Goal: Communication & Community: Share content

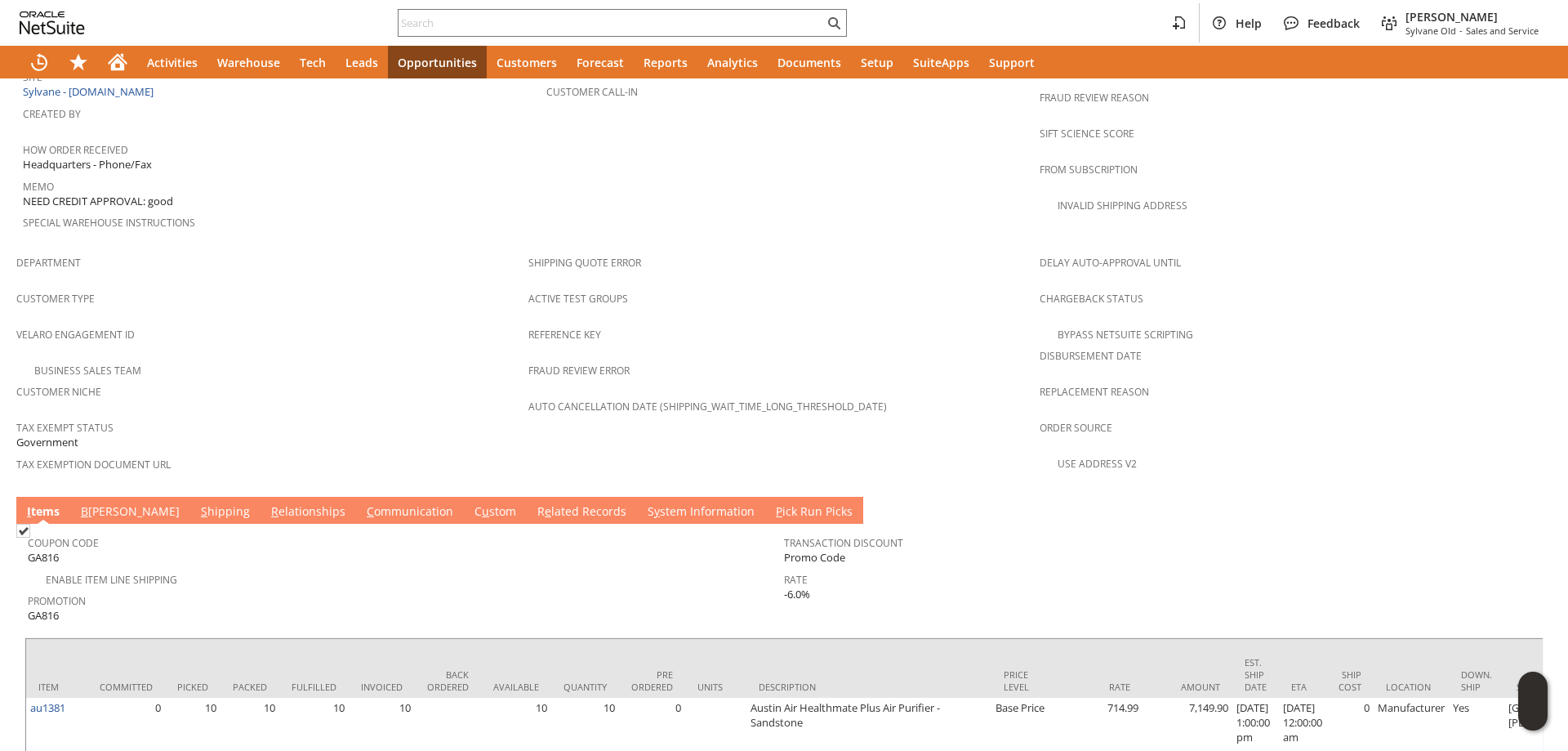
scroll to position [942, 0]
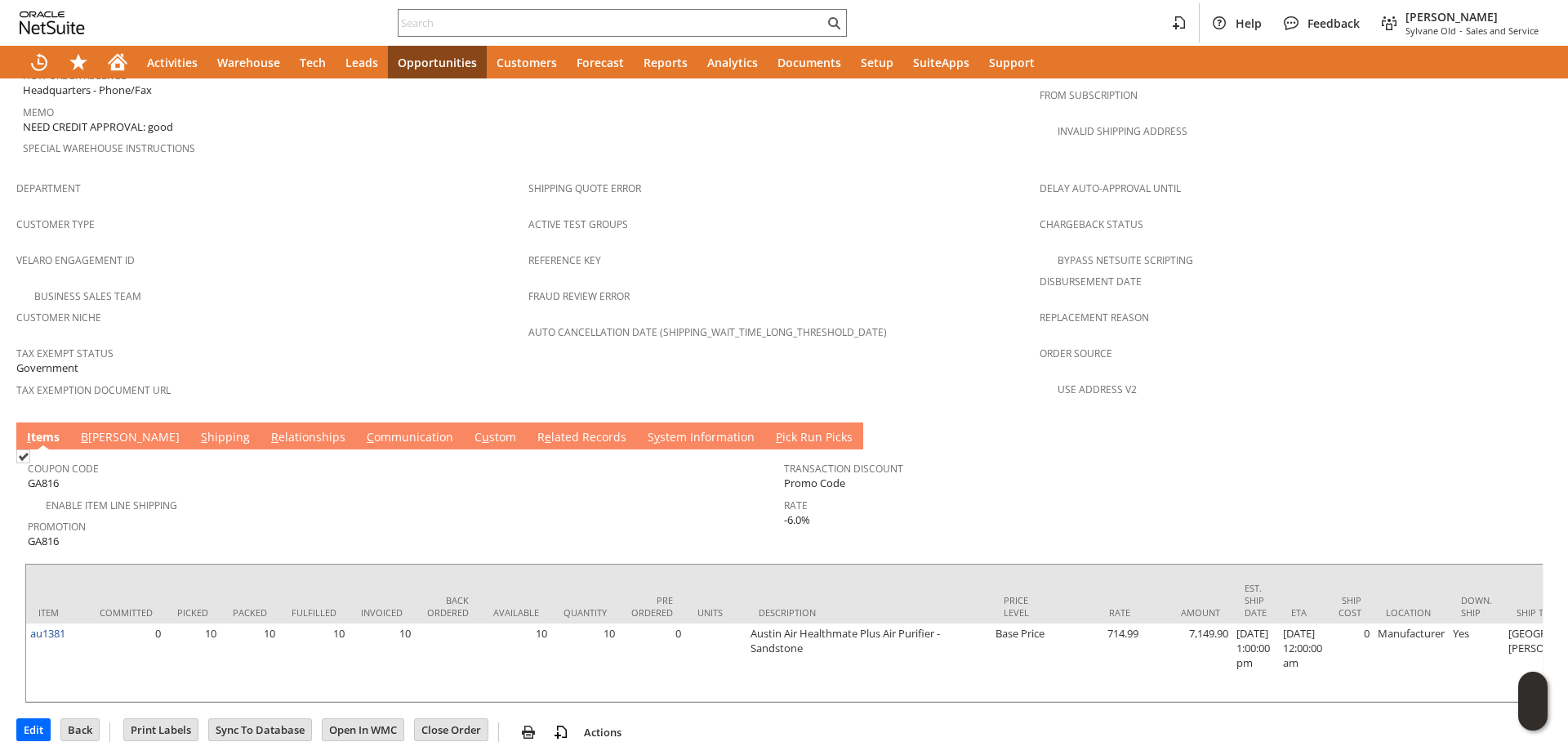
click at [643, 429] on link "S y stem Information" at bounding box center [701, 437] width 115 height 18
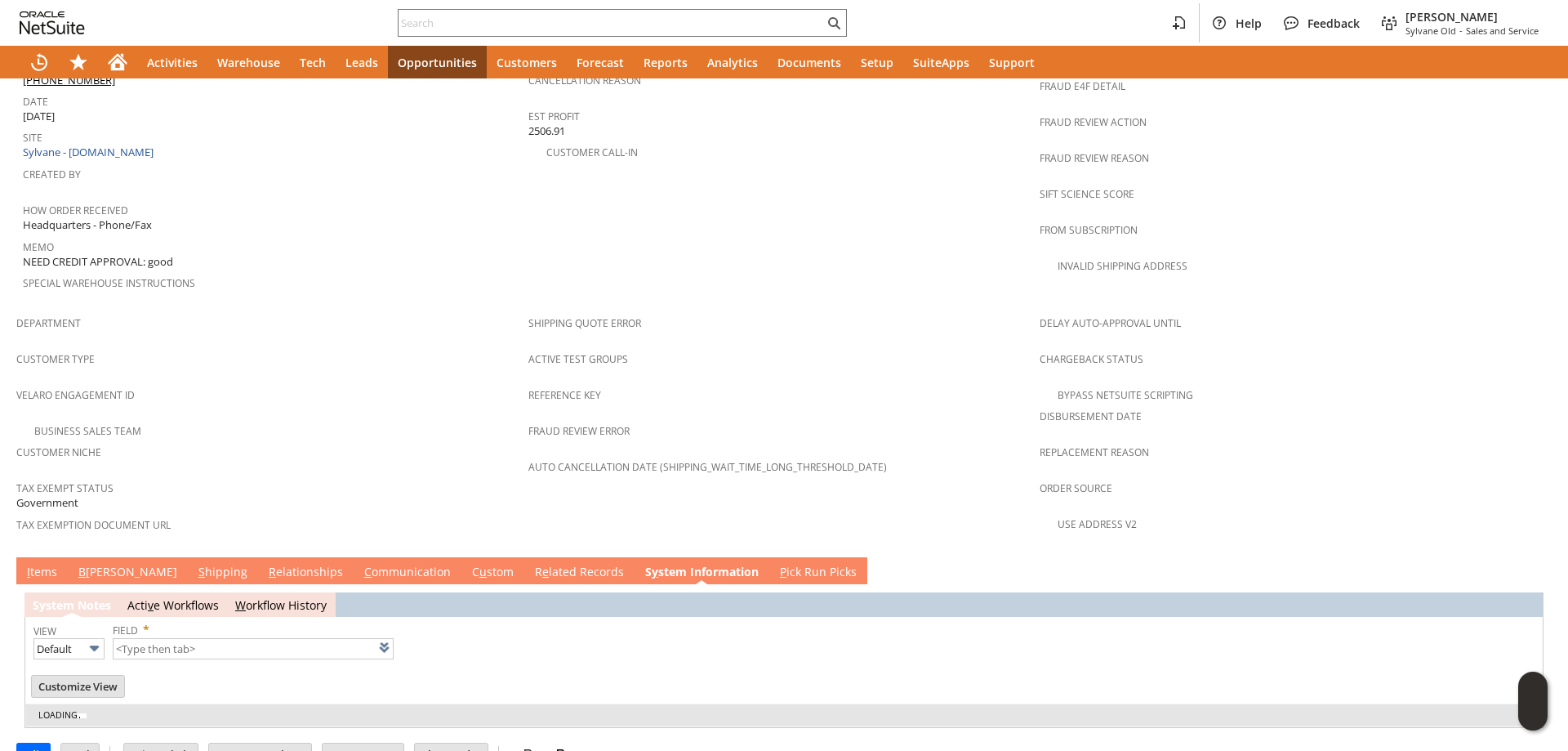
type input "1 to 25 of 72"
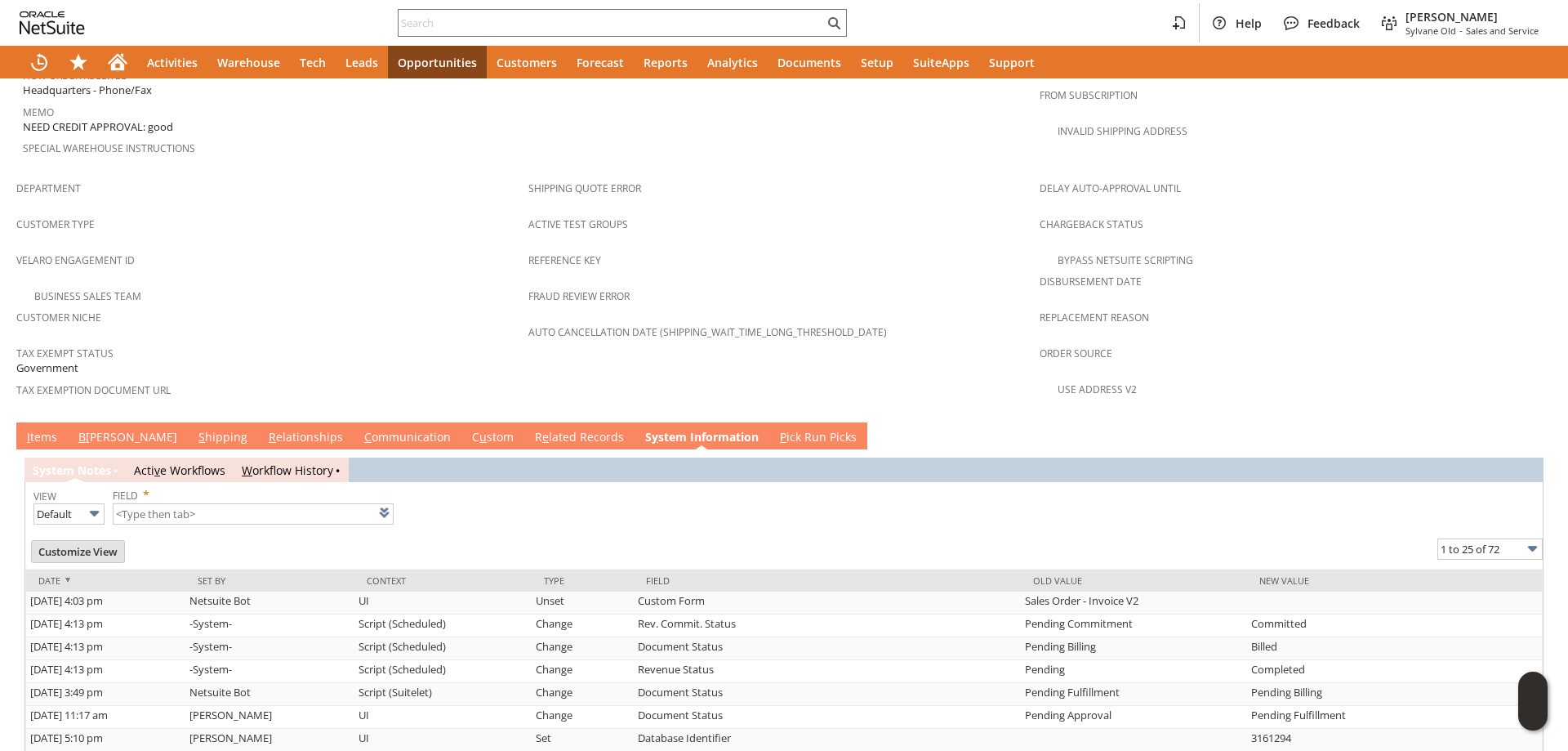
scroll to position [0, 0]
click at [360, 429] on link "C ommunication" at bounding box center [407, 437] width 95 height 18
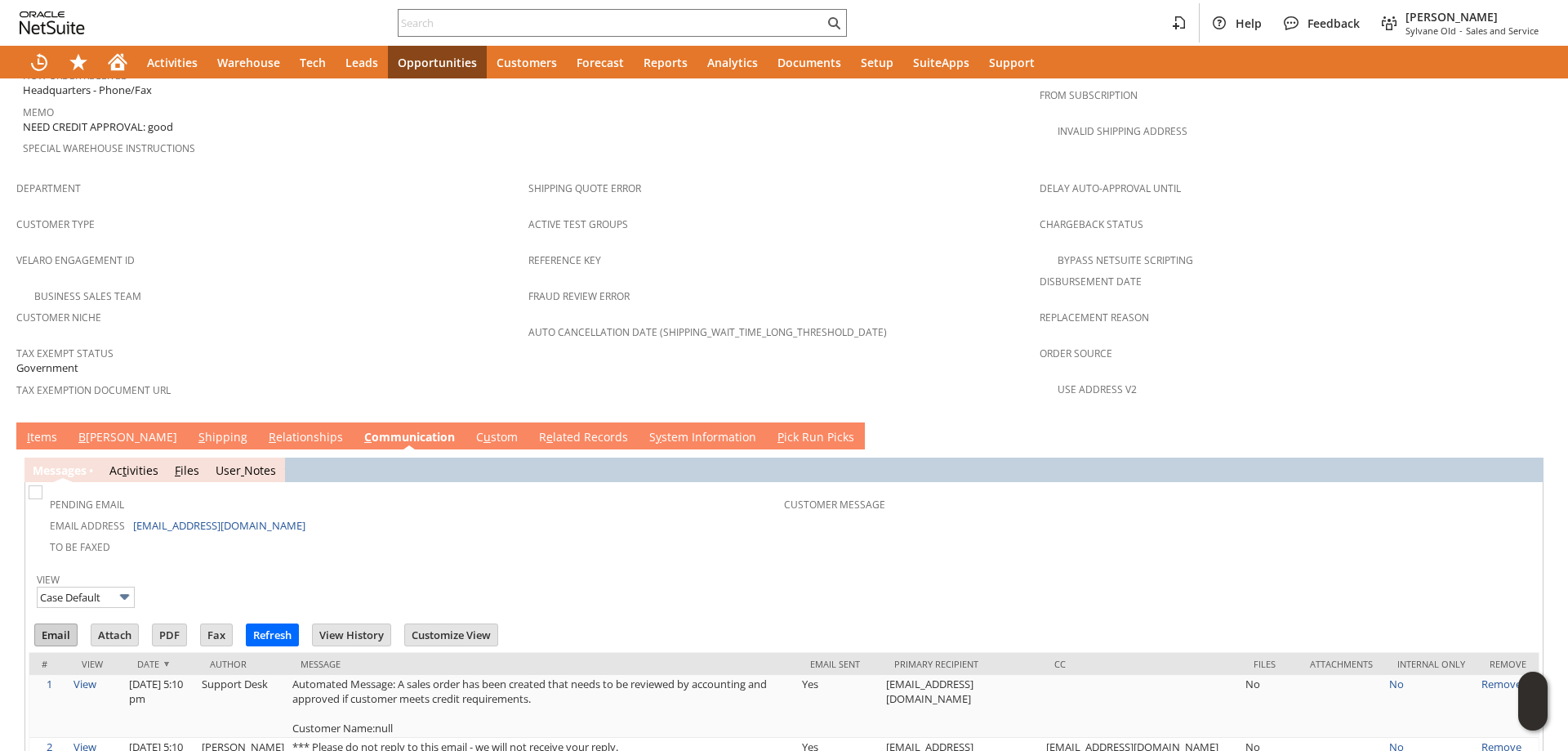
click at [54, 625] on input "Email" at bounding box center [56, 635] width 42 height 21
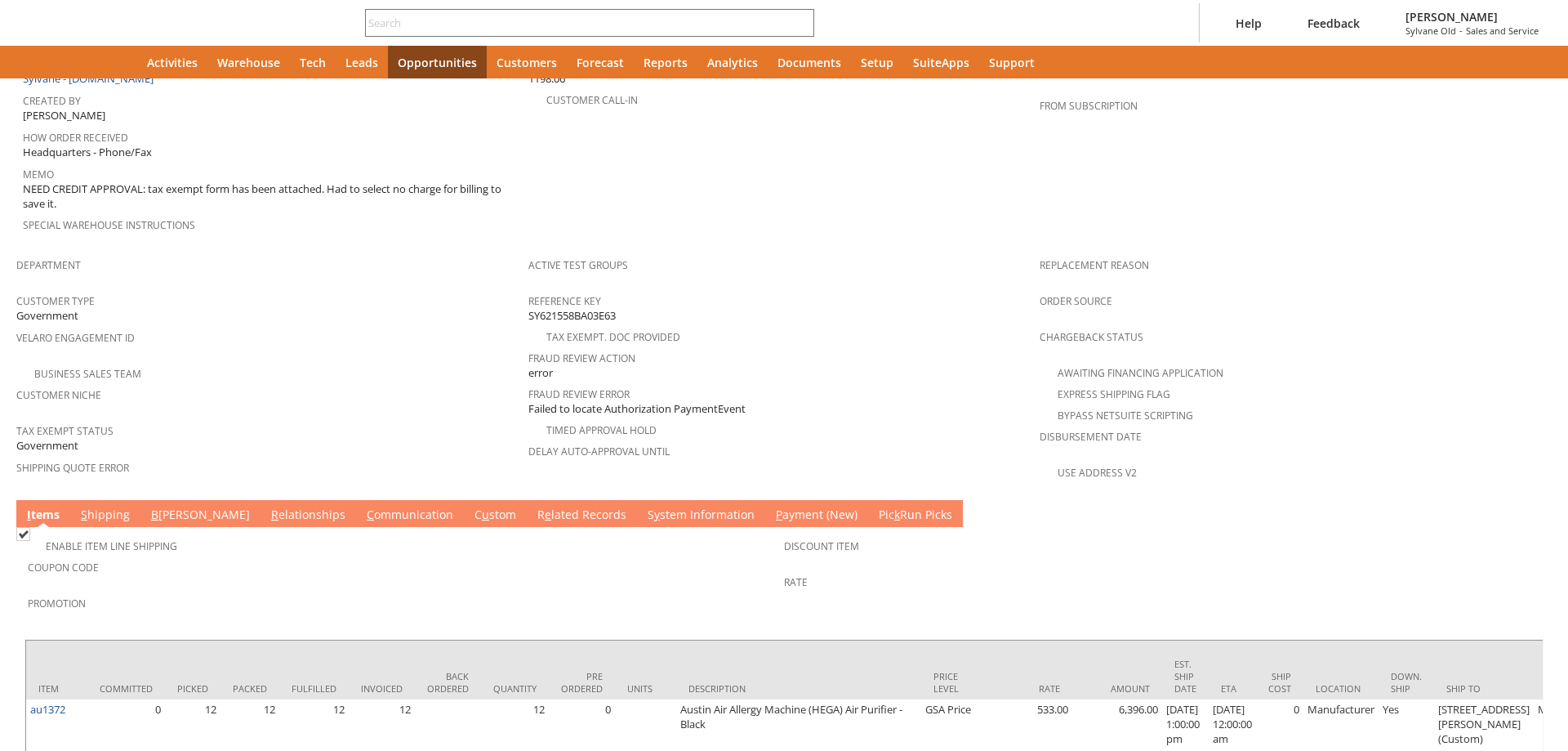
scroll to position [881, 0]
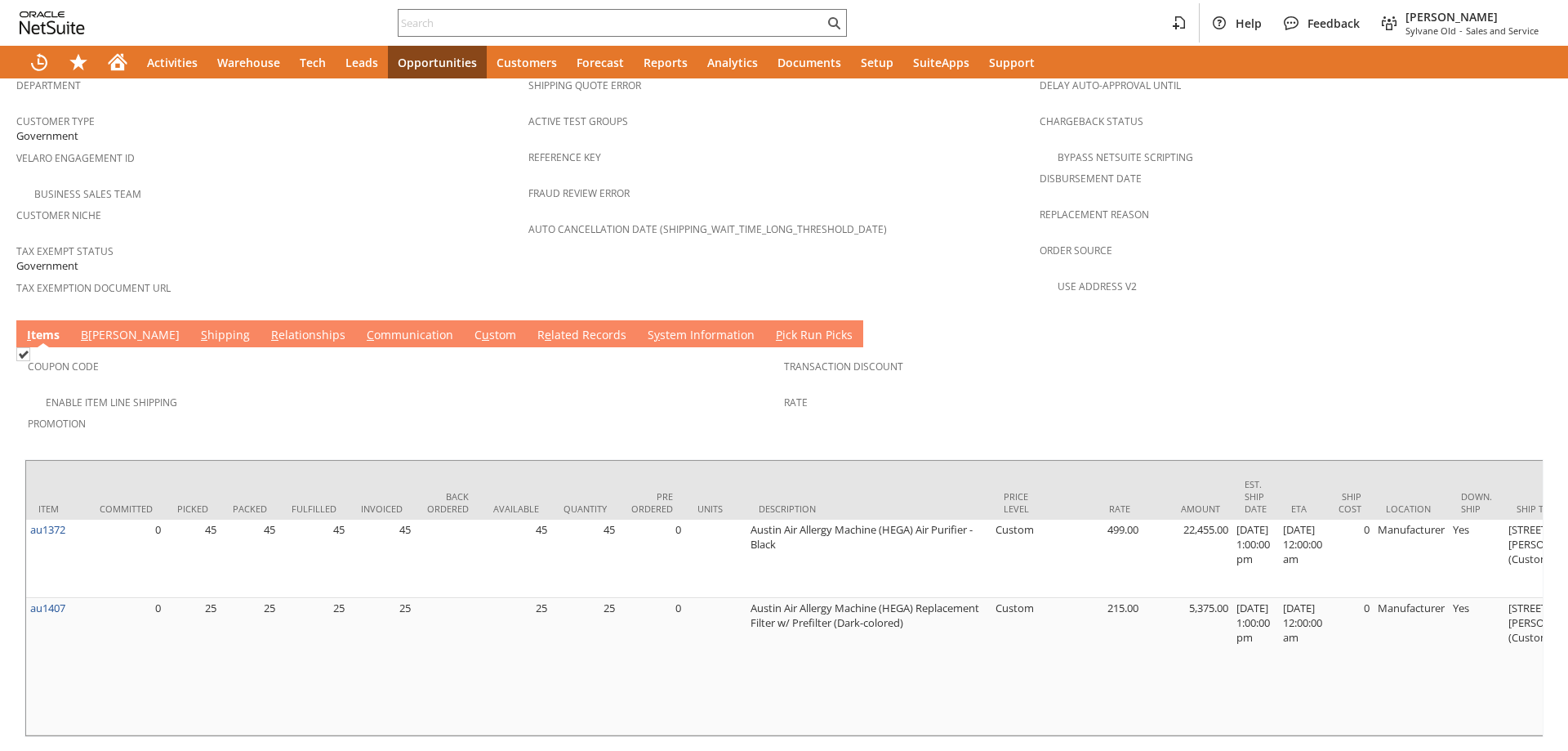
scroll to position [1062, 0]
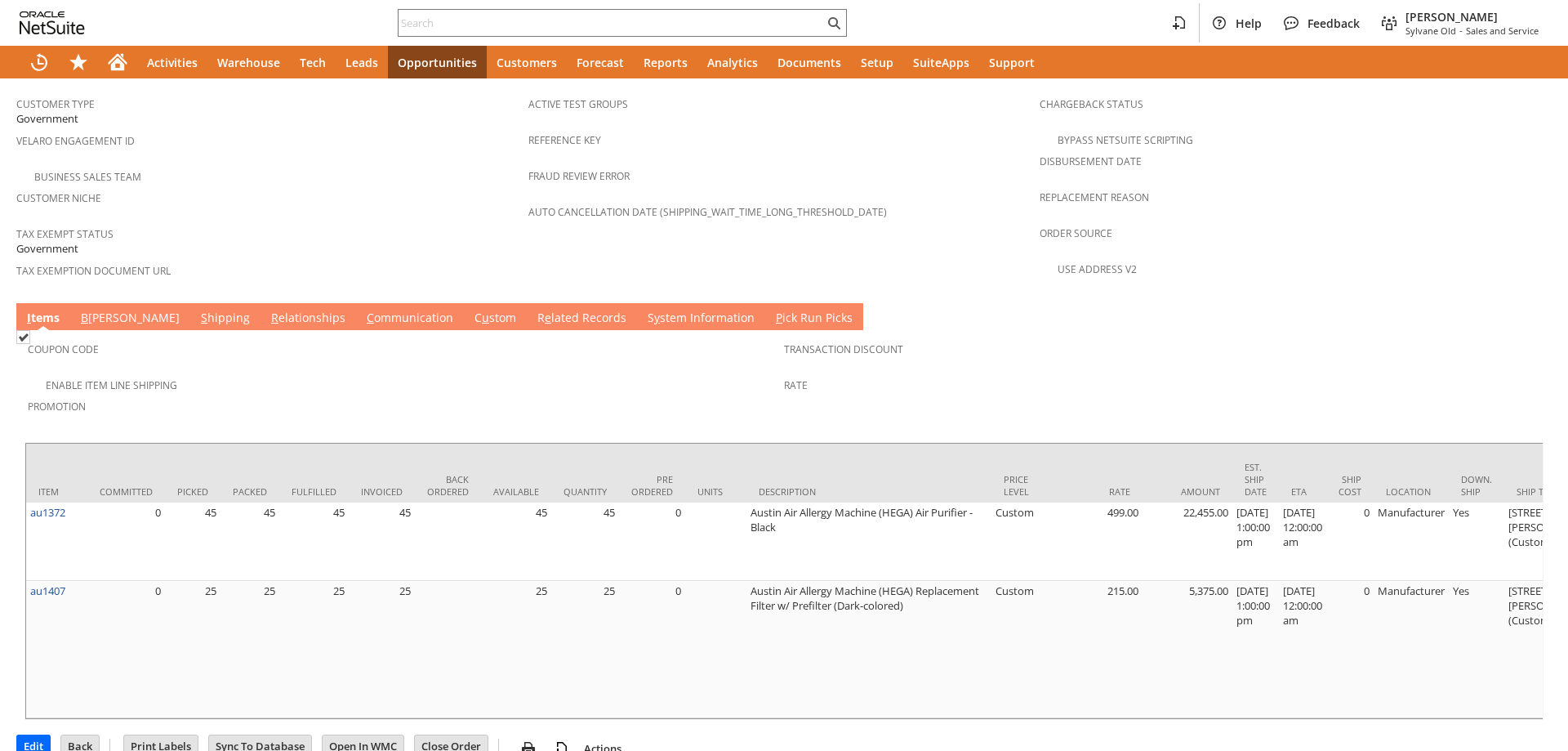
click at [362, 310] on link "C ommunication" at bounding box center [409, 318] width 95 height 18
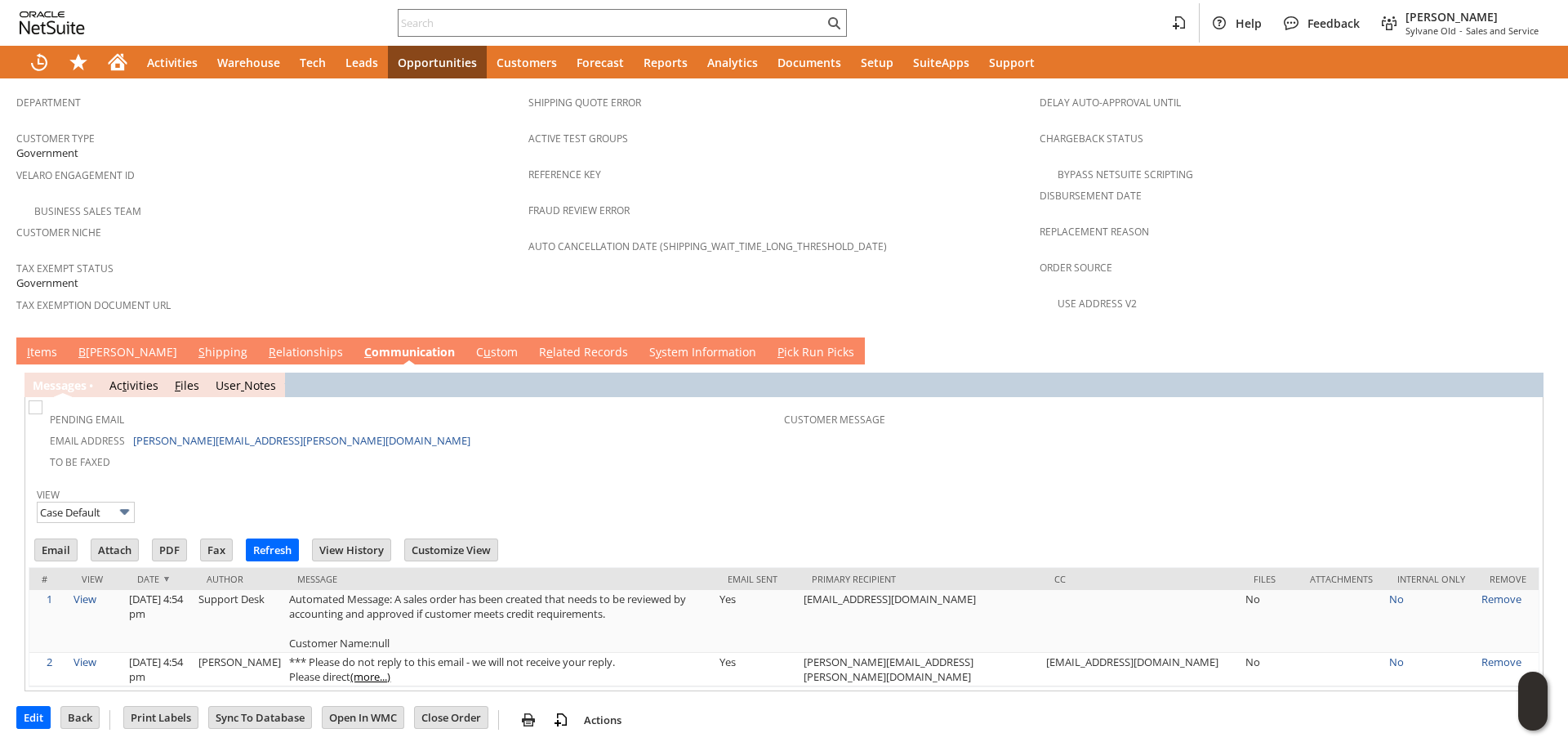
scroll to position [990, 0]
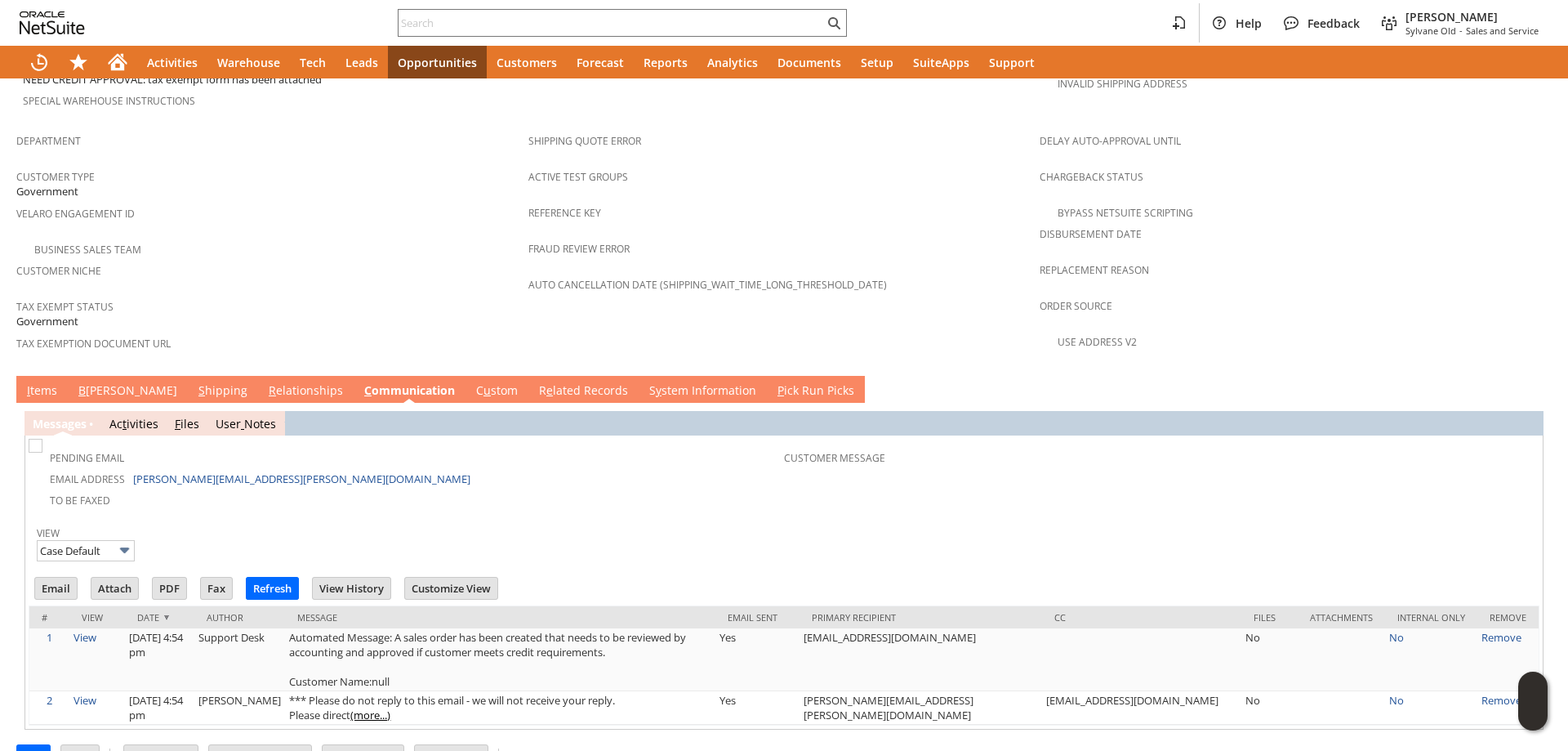
click at [48, 383] on link "I tems" at bounding box center [42, 391] width 38 height 18
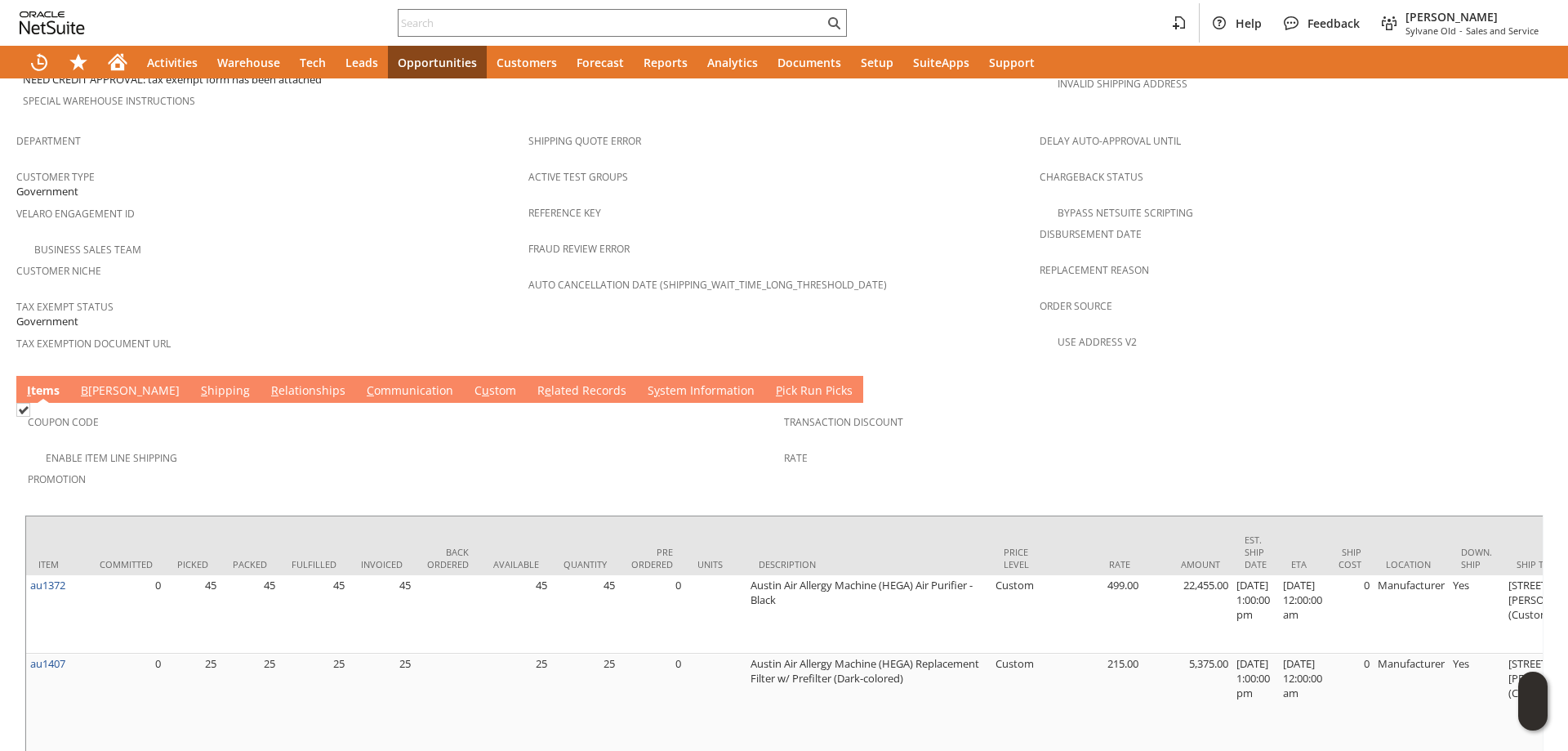
scroll to position [0, 0]
click at [362, 383] on link "C ommunication" at bounding box center [409, 391] width 95 height 18
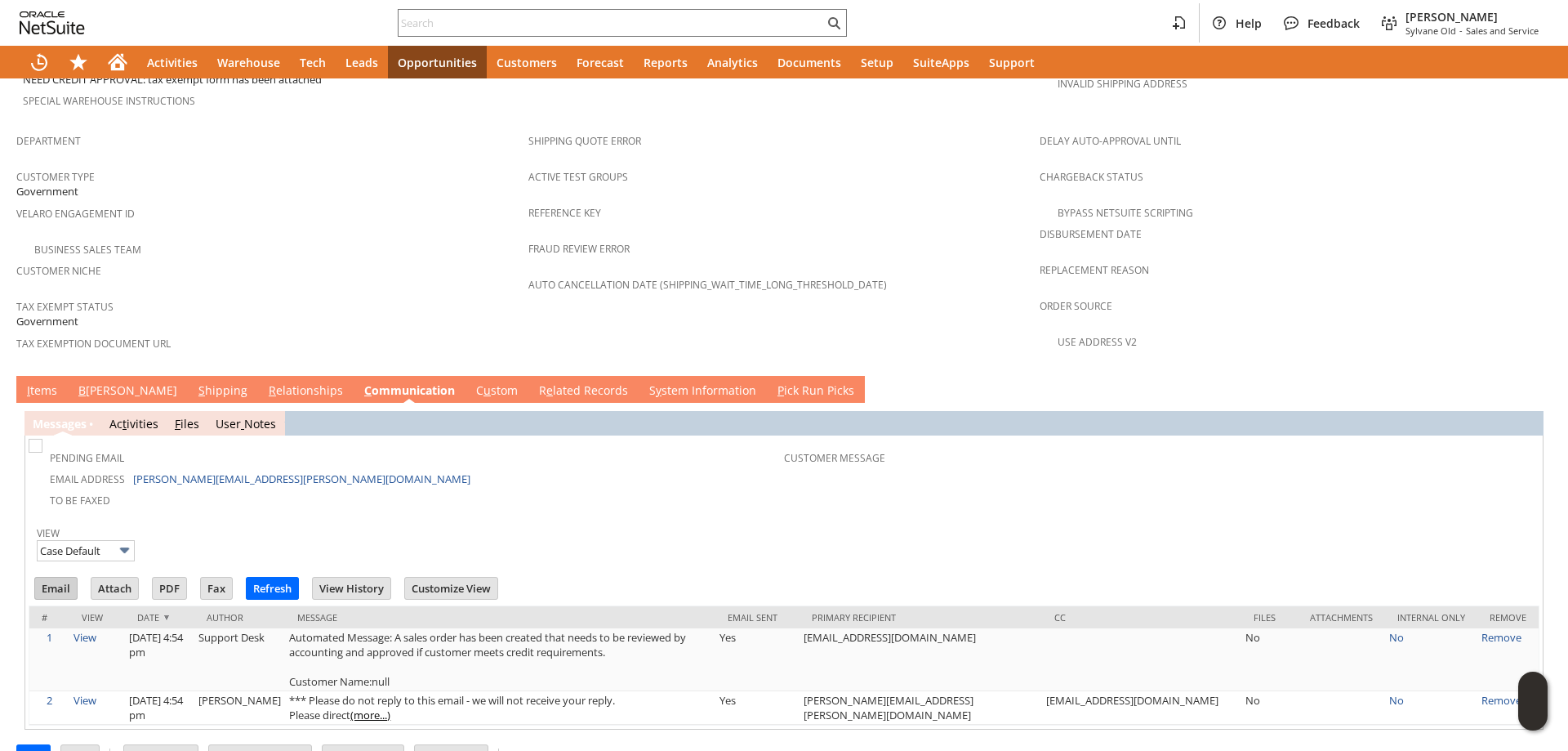
click at [57, 578] on input "Email" at bounding box center [56, 588] width 42 height 21
click at [56, 578] on input "Email" at bounding box center [56, 588] width 42 height 21
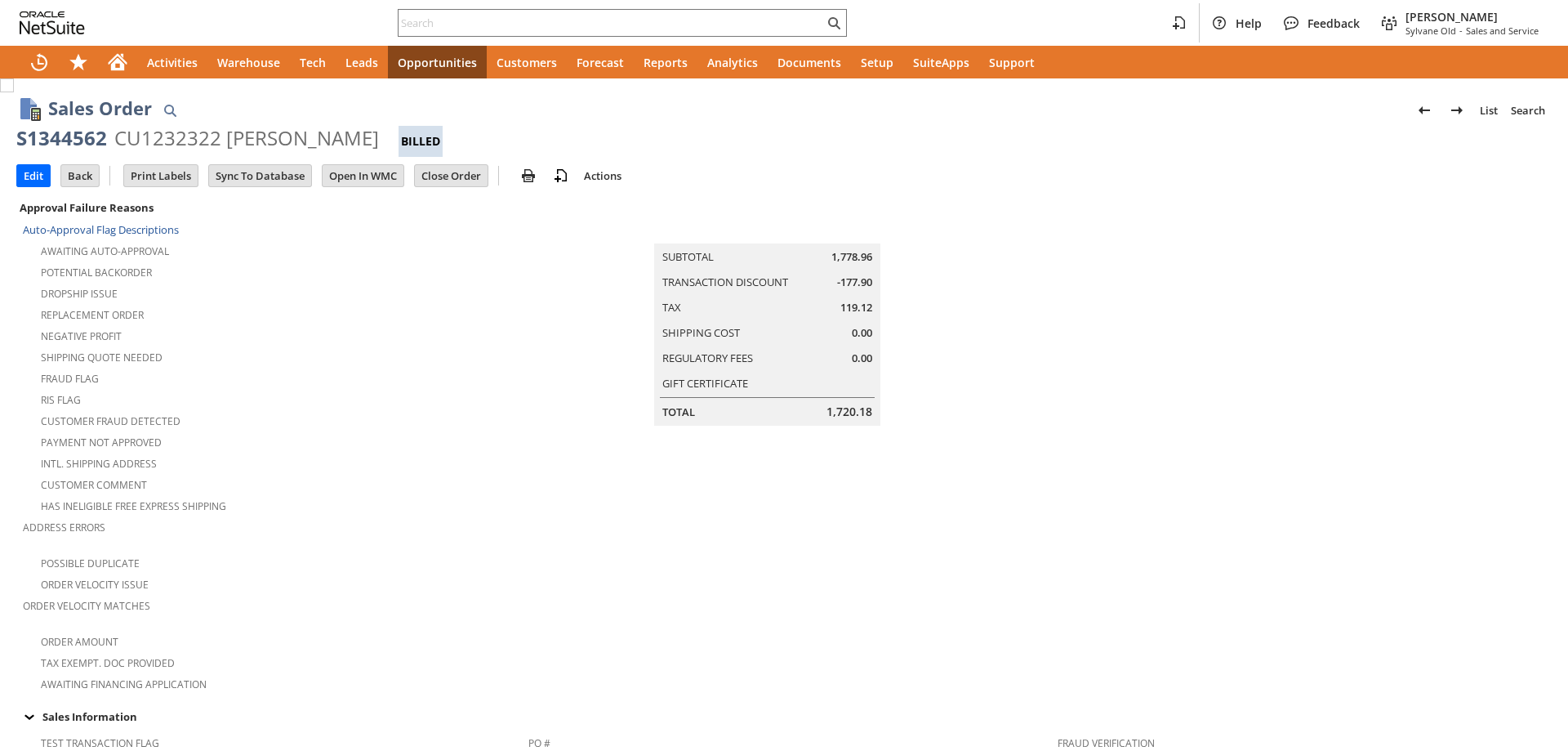
scroll to position [1021, 0]
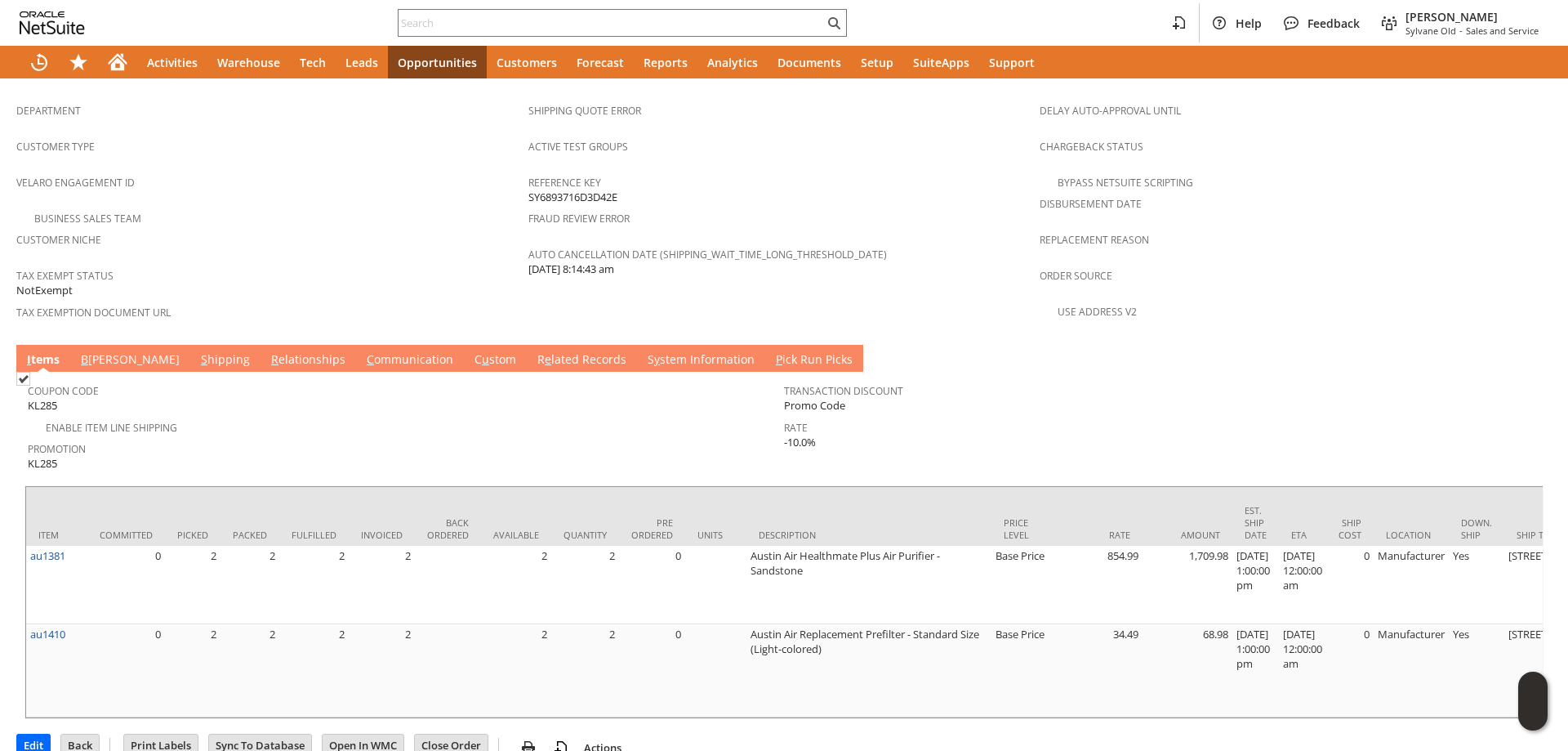
click at [361, 345] on td "C ommunication" at bounding box center [410, 358] width 108 height 27
click at [362, 352] on link "C ommunication" at bounding box center [409, 360] width 95 height 18
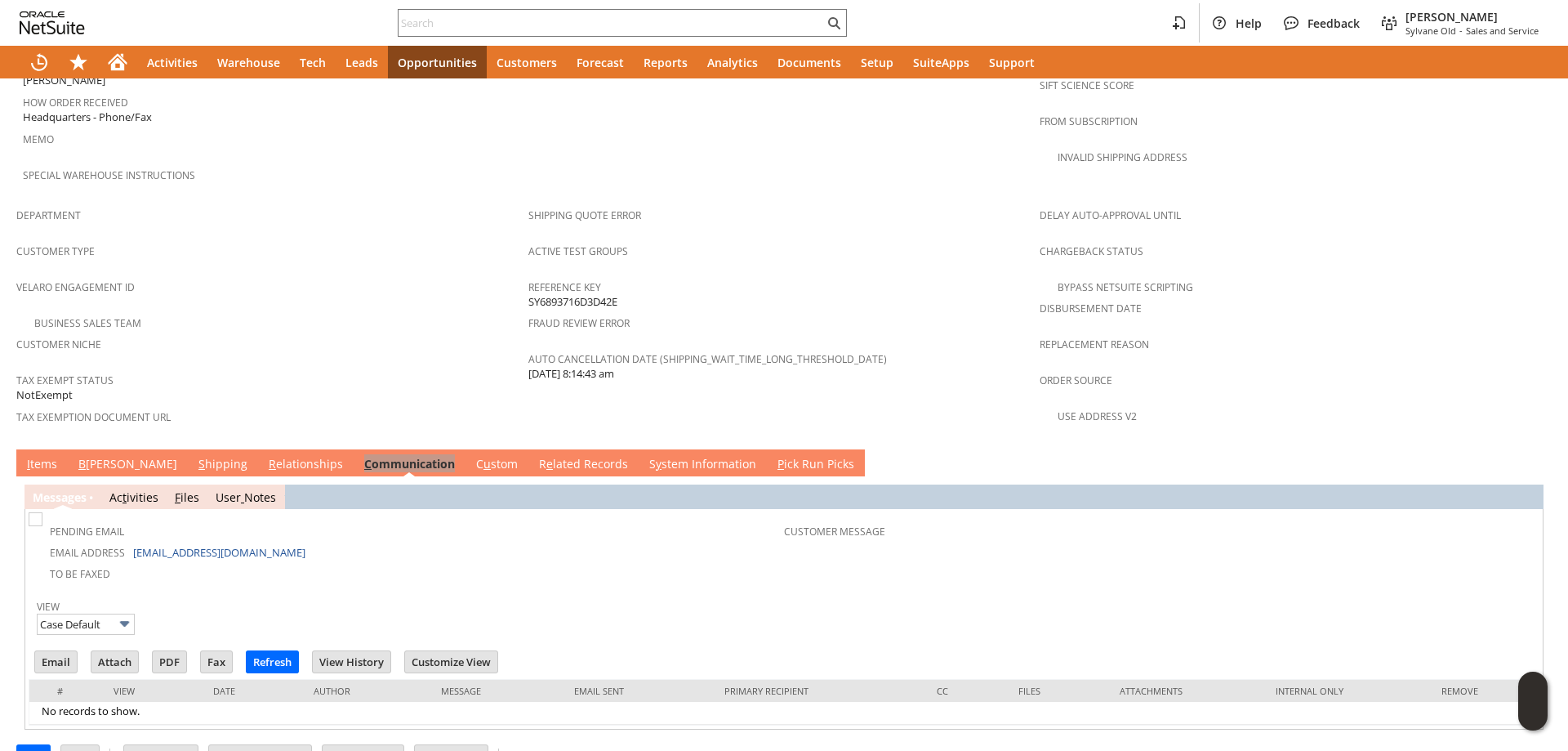
scroll to position [0, 0]
